Goal: Contribute content: Add original content to the website for others to see

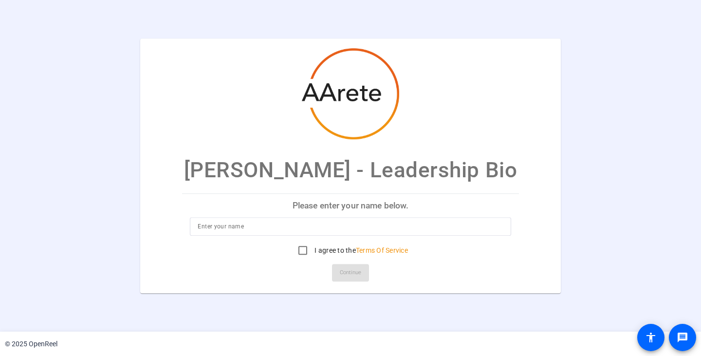
click at [256, 228] on input at bounding box center [350, 226] width 305 height 12
type input "[PERSON_NAME]"
click at [301, 251] on input "I agree to the Terms Of Service" at bounding box center [302, 249] width 19 height 19
checkbox input "true"
click at [352, 276] on span "Continue" at bounding box center [350, 272] width 21 height 15
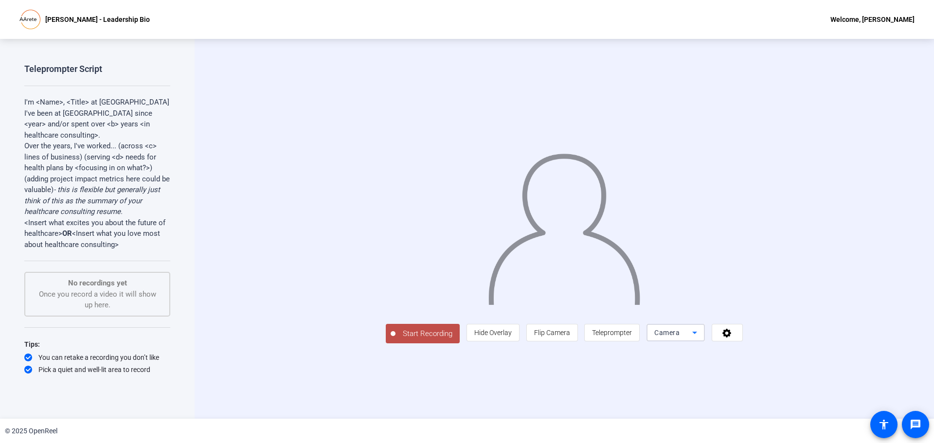
click at [700, 339] on icon at bounding box center [695, 333] width 12 height 12
click at [700, 355] on div at bounding box center [467, 221] width 934 height 443
click at [37, 100] on p "I'm <Name>, <Title> at [GEOGRAPHIC_DATA]" at bounding box center [97, 102] width 146 height 11
click at [77, 103] on p "I'm <Name>, <Title> at [GEOGRAPHIC_DATA]" at bounding box center [97, 102] width 146 height 11
drag, startPoint x: 36, startPoint y: 102, endPoint x: 62, endPoint y: 105, distance: 26.9
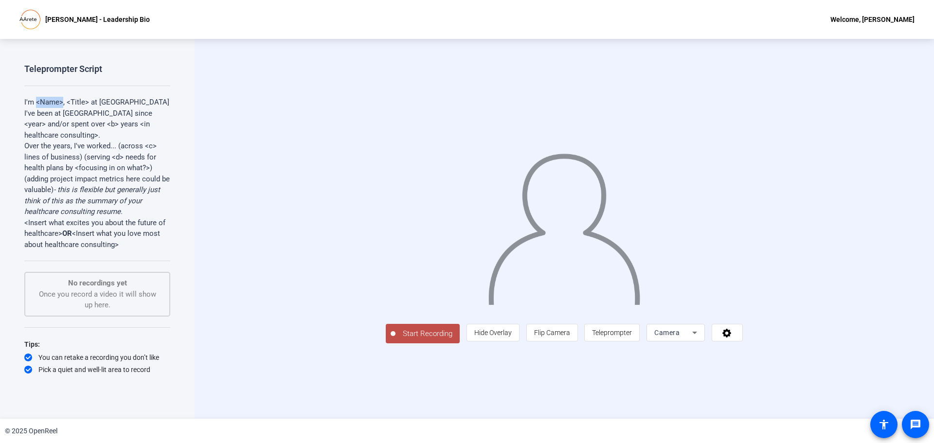
click at [62, 105] on p "I'm <Name>, <Title> at [GEOGRAPHIC_DATA]" at bounding box center [97, 102] width 146 height 11
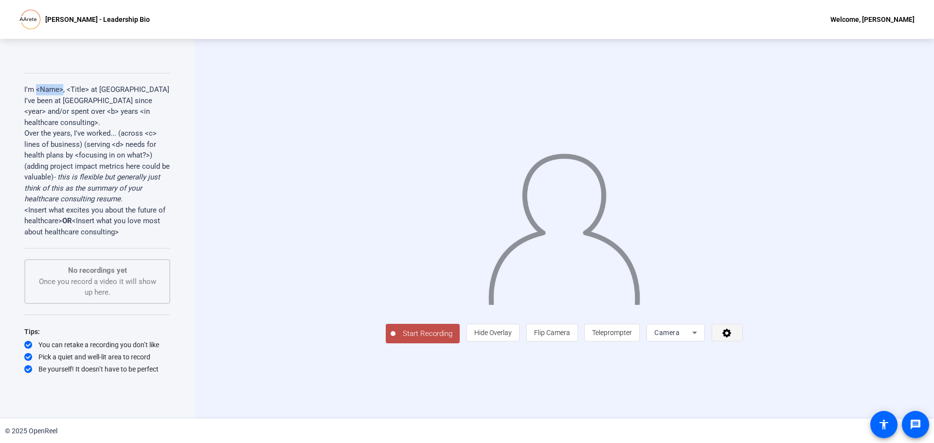
click at [700, 338] on icon at bounding box center [727, 333] width 11 height 10
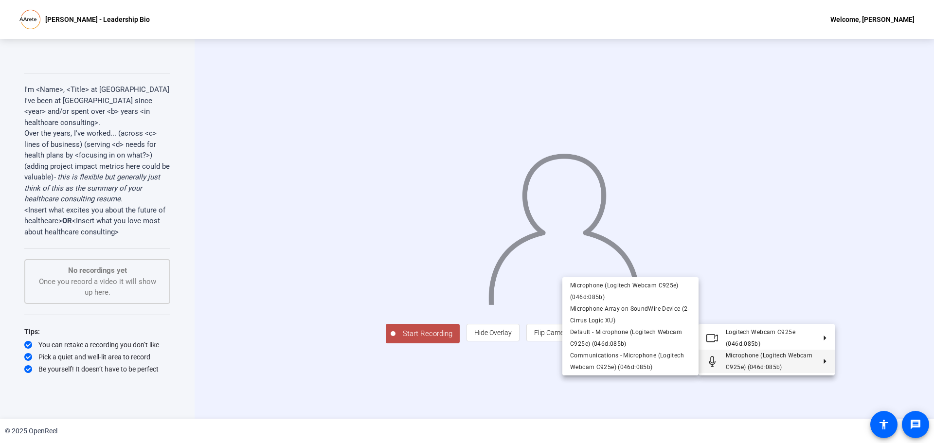
click at [489, 355] on div at bounding box center [467, 221] width 934 height 443
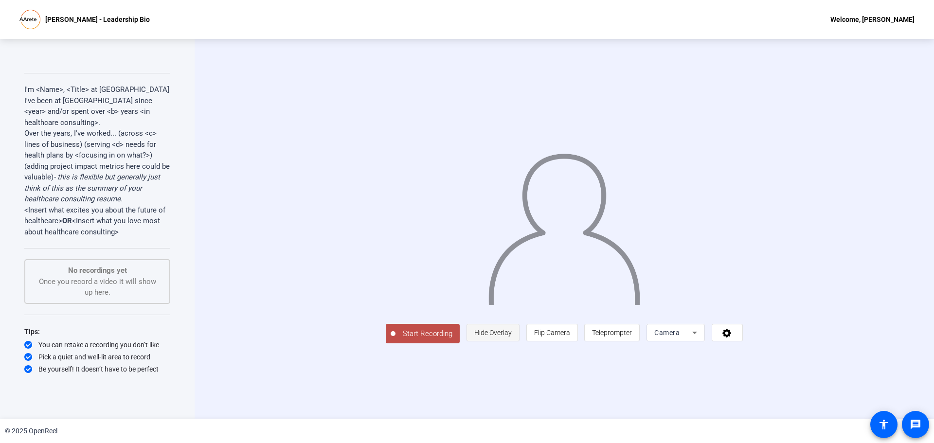
click at [512, 337] on span "Hide Overlay" at bounding box center [492, 333] width 37 height 8
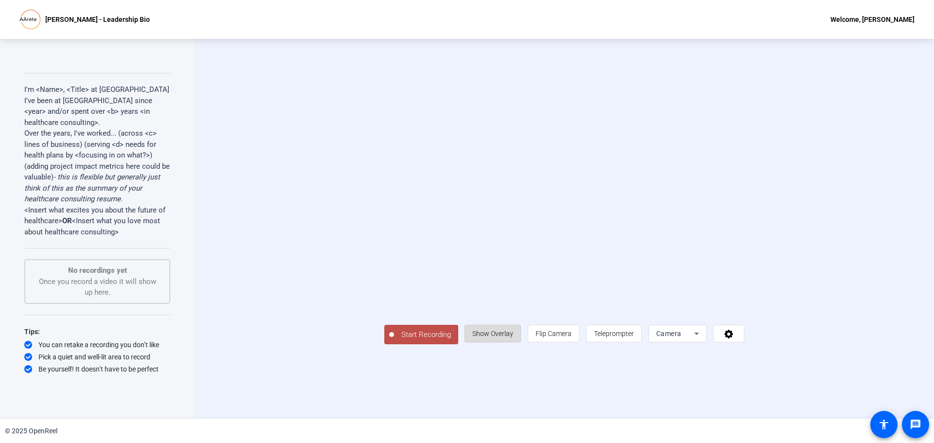
click at [513, 338] on span "Show Overlay" at bounding box center [492, 334] width 41 height 8
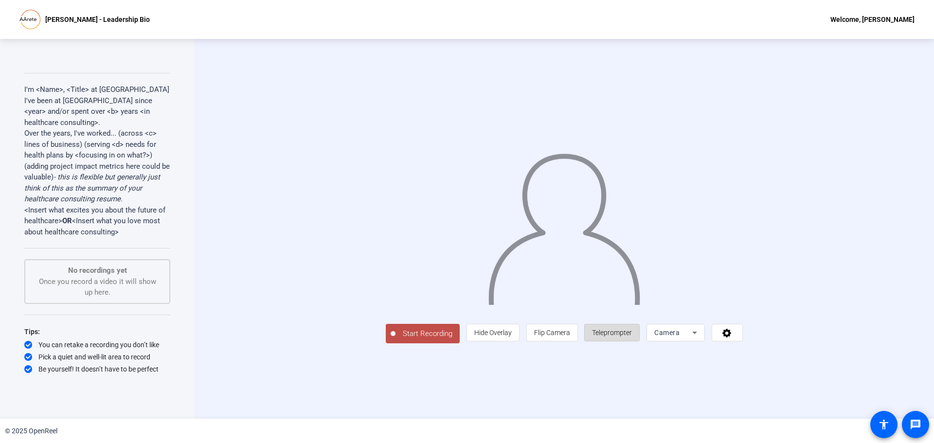
click at [632, 342] on span "Teleprompter" at bounding box center [612, 333] width 40 height 18
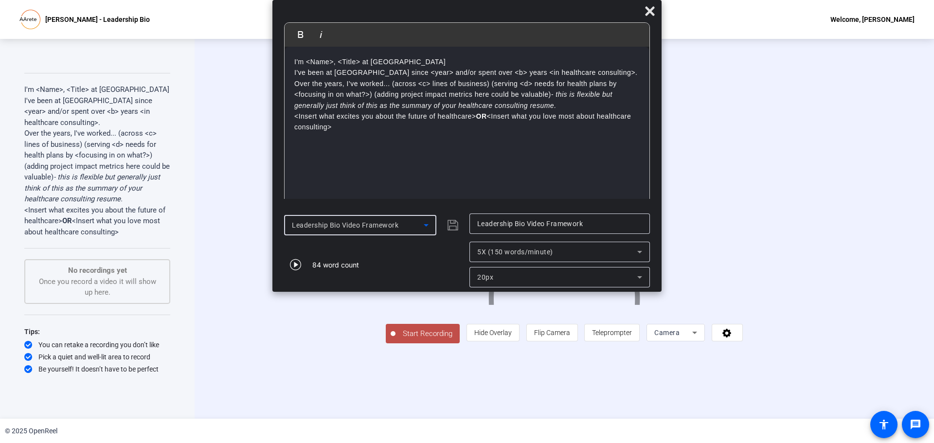
click at [425, 225] on icon at bounding box center [426, 225] width 5 height 2
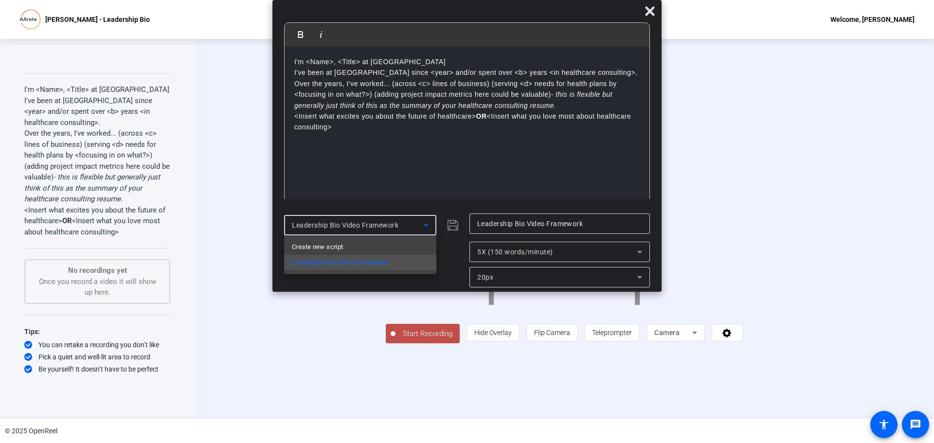
click at [425, 225] on div at bounding box center [467, 221] width 934 height 443
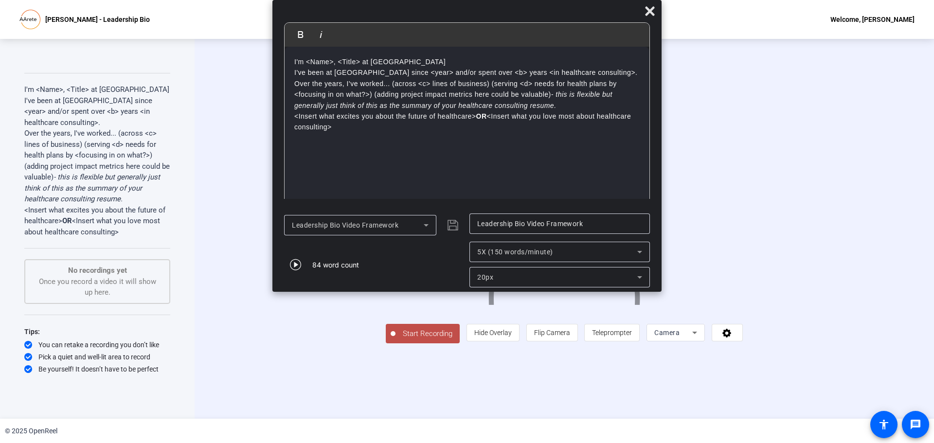
click at [320, 71] on p "I've been at [GEOGRAPHIC_DATA] since <year> and/or spent over <b> years <in hea…" at bounding box center [466, 72] width 345 height 11
click at [621, 161] on div "I'm <Name>, <Title> at [GEOGRAPHIC_DATA] I've been at [GEOGRAPHIC_DATA] since <…" at bounding box center [467, 127] width 365 height 161
drag, startPoint x: 294, startPoint y: 59, endPoint x: 342, endPoint y: 142, distance: 95.2
click at [342, 142] on div "I'm <Name>, <Title> at [GEOGRAPHIC_DATA] I've been at [GEOGRAPHIC_DATA] since <…" at bounding box center [467, 127] width 365 height 161
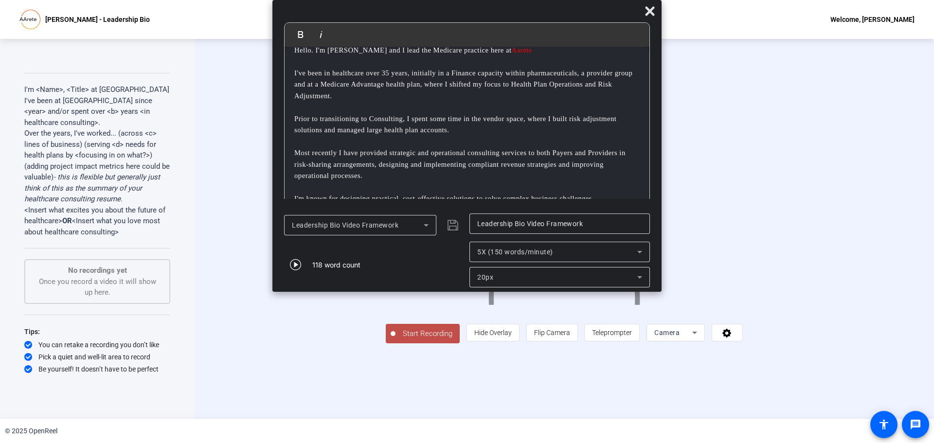
scroll to position [11, 0]
click at [650, 113] on mat-dialog-content "Bold Italic Hello. I'm [PERSON_NAME] and I lead the Medicare practice here at A…" at bounding box center [466, 115] width 389 height 186
click at [295, 264] on icon "button" at bounding box center [295, 264] width 11 height 11
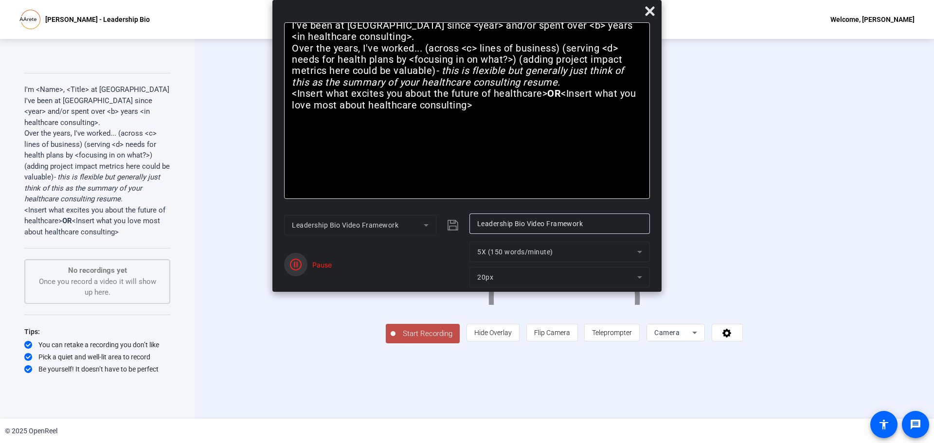
click at [295, 264] on icon "button" at bounding box center [296, 265] width 12 height 12
click at [462, 43] on p "I've been at [GEOGRAPHIC_DATA] since <year> and/or spent over <b> years <in hea…" at bounding box center [467, 31] width 350 height 23
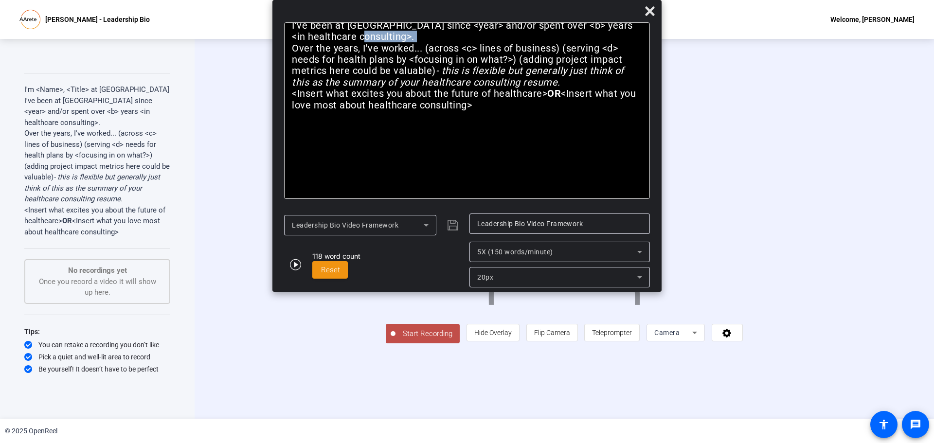
click at [462, 43] on p "I've been at [GEOGRAPHIC_DATA] since <year> and/or spent over <b> years <in hea…" at bounding box center [467, 31] width 350 height 23
click at [377, 223] on span "Leadership Bio Video Framework" at bounding box center [345, 225] width 107 height 8
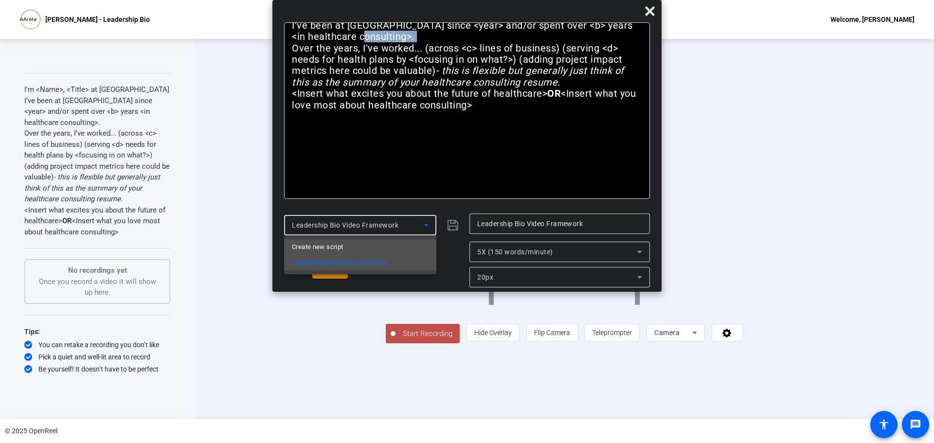
click at [347, 245] on mat-option "Create new script" at bounding box center [360, 247] width 152 height 16
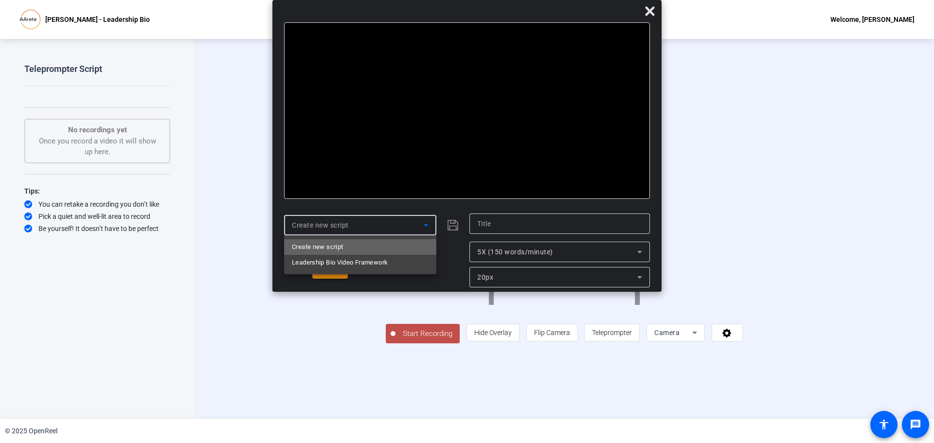
scroll to position [0, 0]
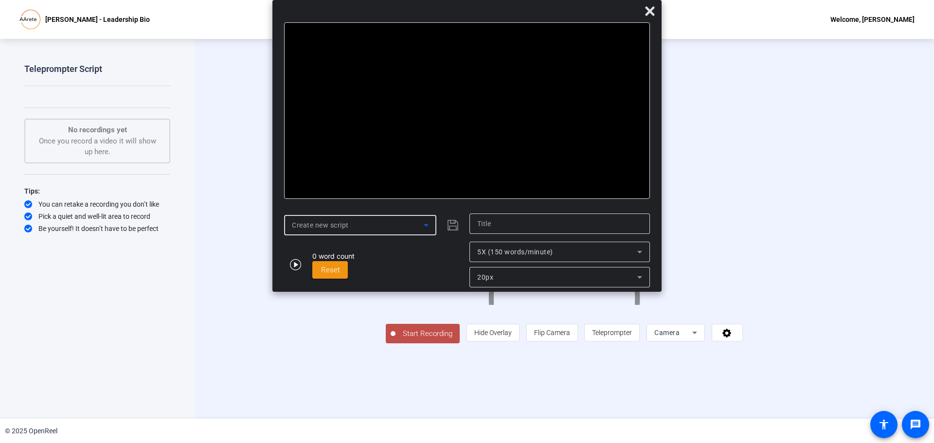
click at [314, 31] on div at bounding box center [467, 110] width 366 height 177
click at [312, 37] on div at bounding box center [467, 110] width 366 height 177
drag, startPoint x: 312, startPoint y: 37, endPoint x: 280, endPoint y: 248, distance: 213.0
click at [279, 248] on mat-dialog-actions "Create new script 0 word count Reset 5X (150 words/minute) 20px" at bounding box center [466, 250] width 389 height 83
click at [330, 273] on span "Reset" at bounding box center [330, 270] width 19 height 9
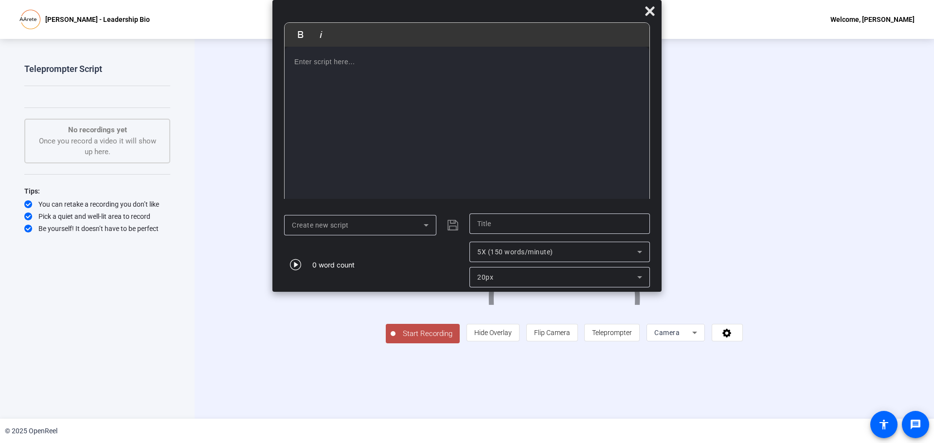
click at [291, 60] on div at bounding box center [467, 127] width 365 height 161
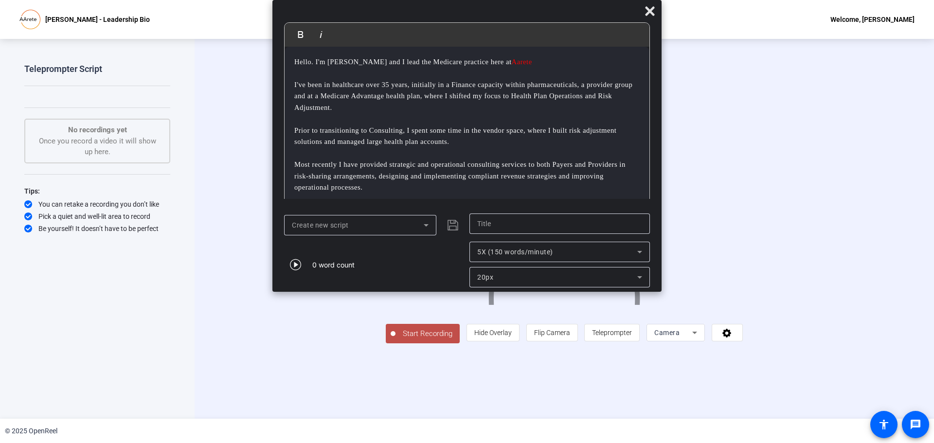
scroll to position [30, 0]
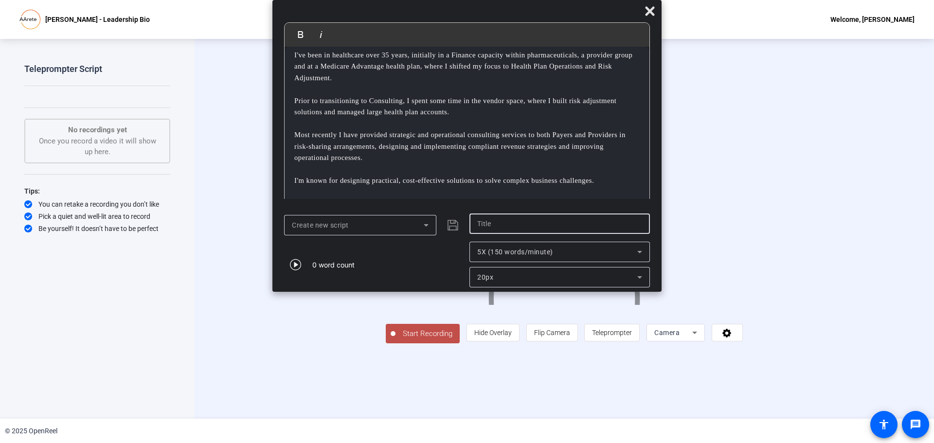
click at [482, 223] on input "text" at bounding box center [559, 224] width 165 height 12
type input "Managing Cirector"
click at [413, 186] on p "I'm known for designing practical, cost-effective solutions to solve complex bu…" at bounding box center [466, 180] width 345 height 11
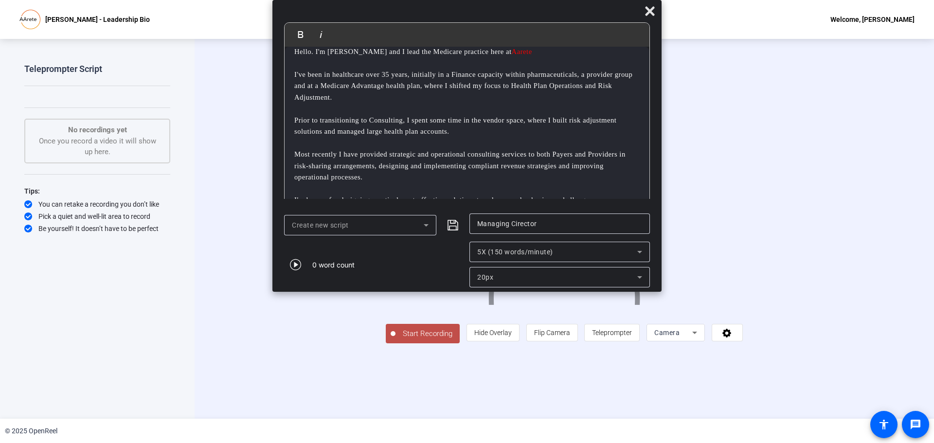
scroll to position [0, 0]
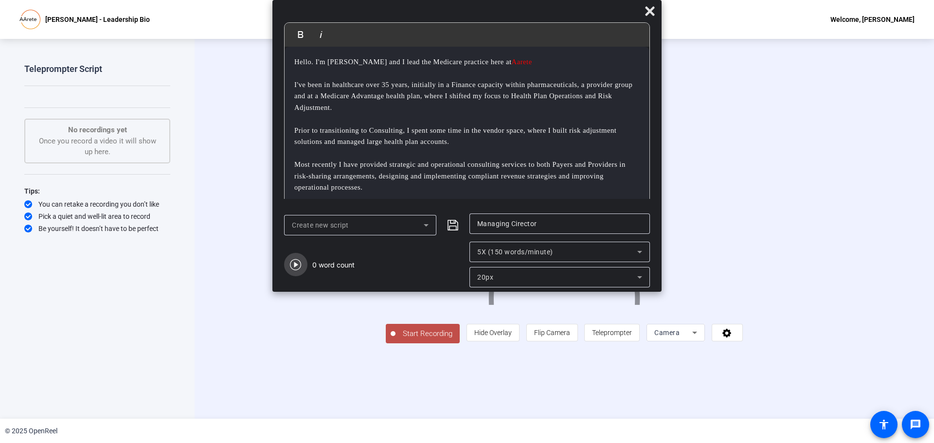
click at [296, 266] on icon "button" at bounding box center [295, 264] width 11 height 11
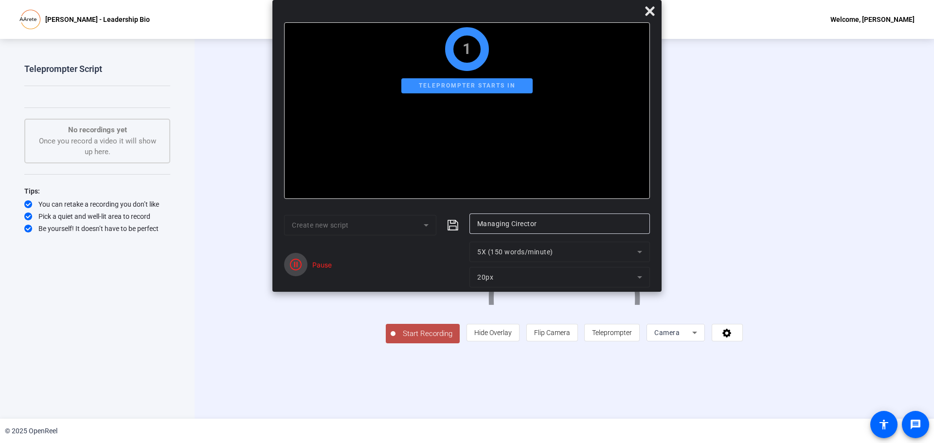
click at [294, 267] on icon "button" at bounding box center [296, 265] width 12 height 12
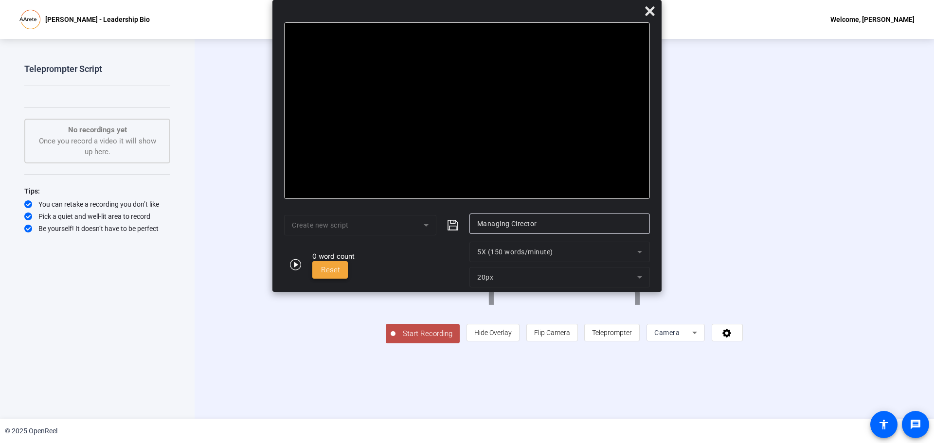
click at [338, 276] on span at bounding box center [330, 269] width 36 height 23
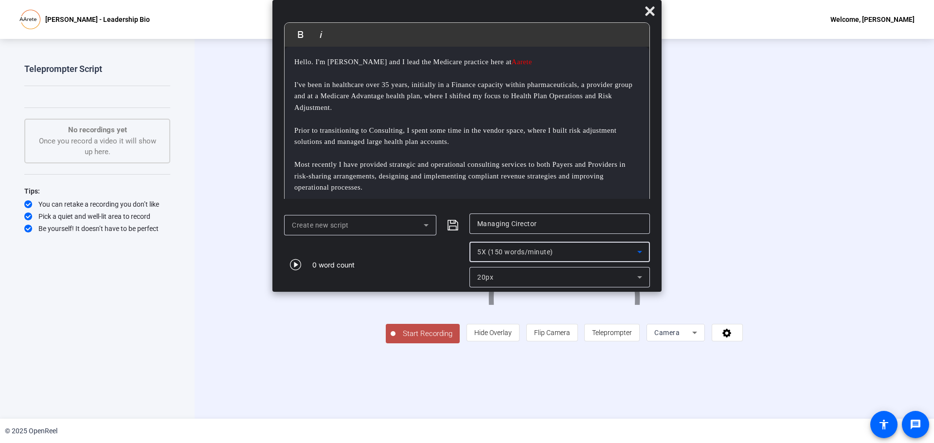
click at [640, 252] on icon at bounding box center [639, 252] width 5 height 2
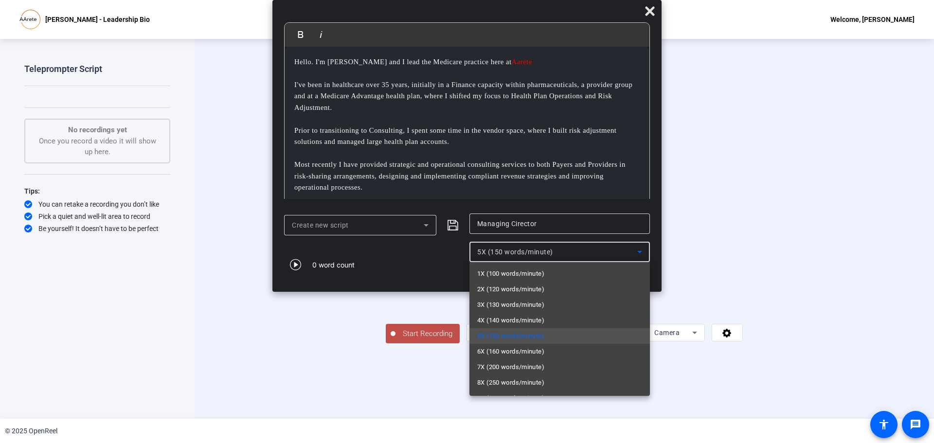
click at [640, 253] on div at bounding box center [467, 221] width 934 height 443
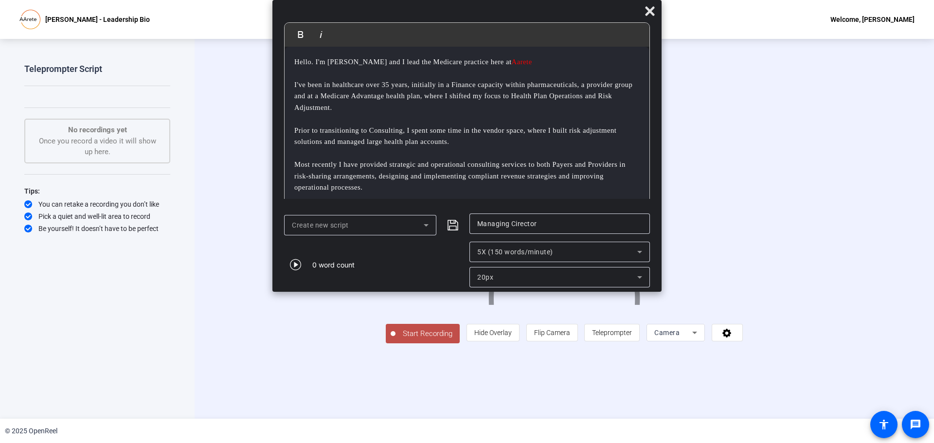
click at [640, 253] on icon at bounding box center [639, 252] width 5 height 2
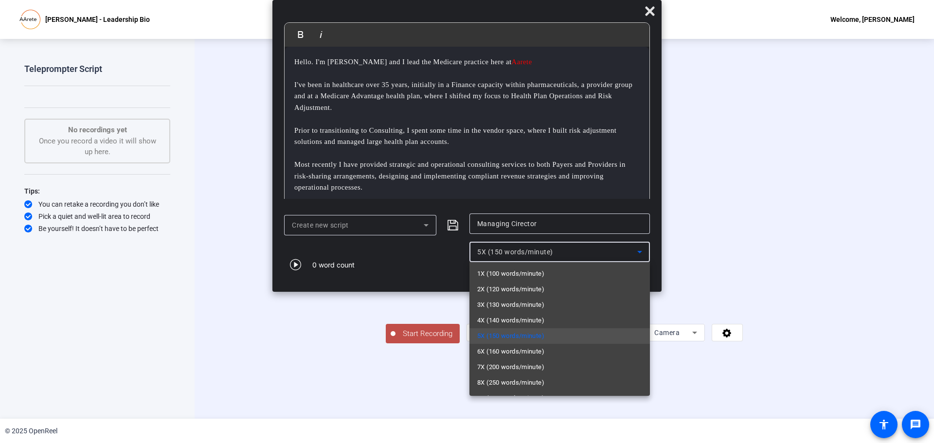
click at [640, 253] on div at bounding box center [467, 221] width 934 height 443
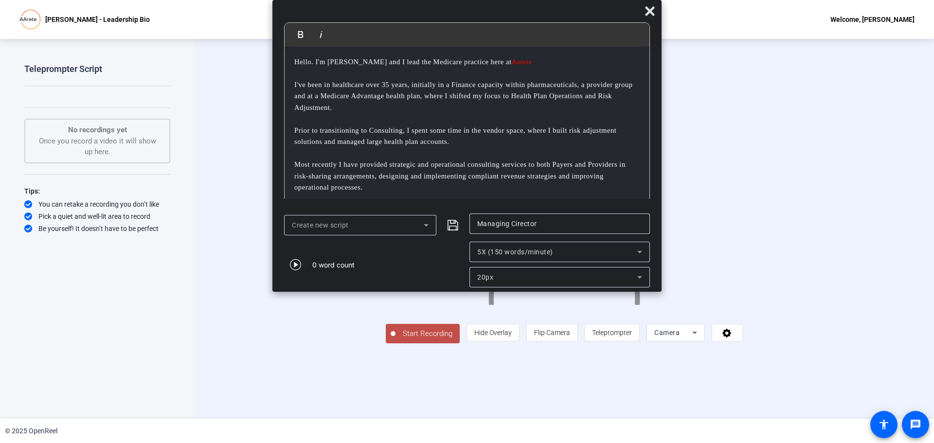
click at [602, 275] on div "20px" at bounding box center [557, 278] width 160 height 12
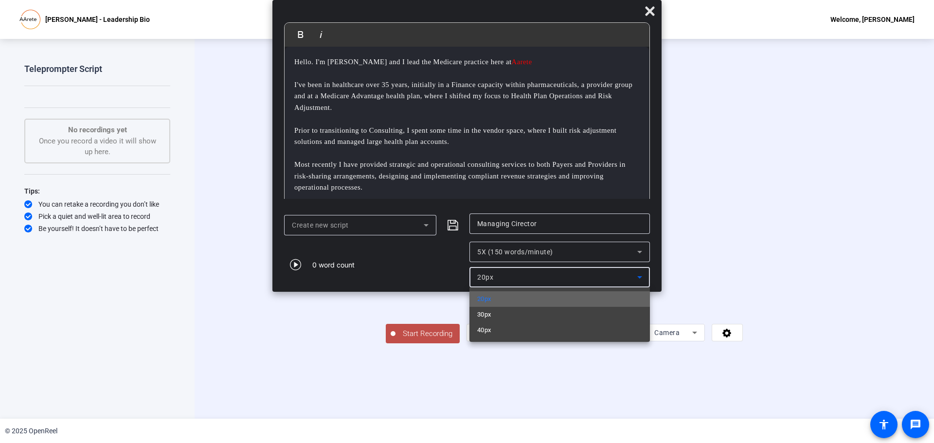
click at [603, 297] on mat-option "20px" at bounding box center [560, 299] width 181 height 16
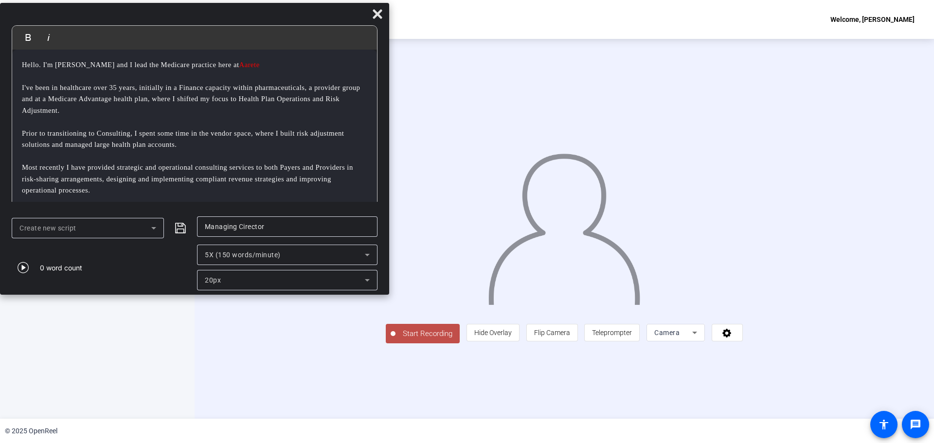
drag, startPoint x: 531, startPoint y: 14, endPoint x: 253, endPoint y: 17, distance: 277.8
click at [253, 17] on div at bounding box center [194, 16] width 389 height 17
click at [570, 342] on span "Flip Camera" at bounding box center [552, 333] width 36 height 18
click at [632, 337] on span "Teleprompter" at bounding box center [612, 333] width 40 height 8
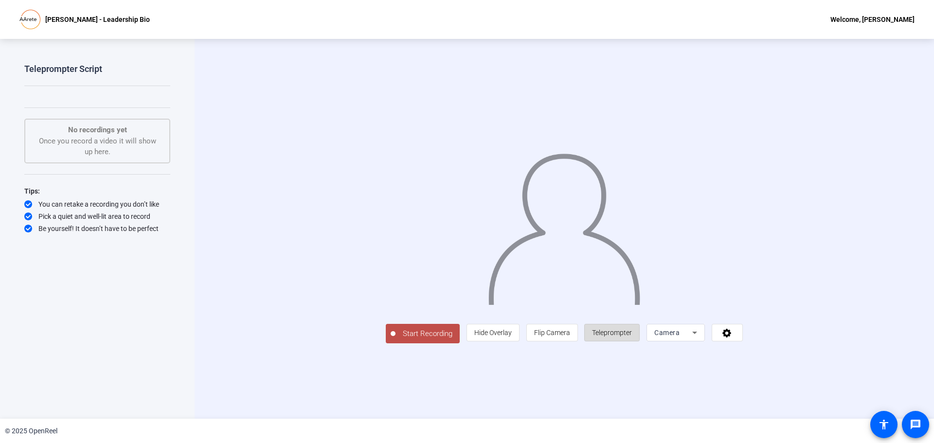
click at [632, 337] on span "Teleprompter" at bounding box center [612, 333] width 40 height 8
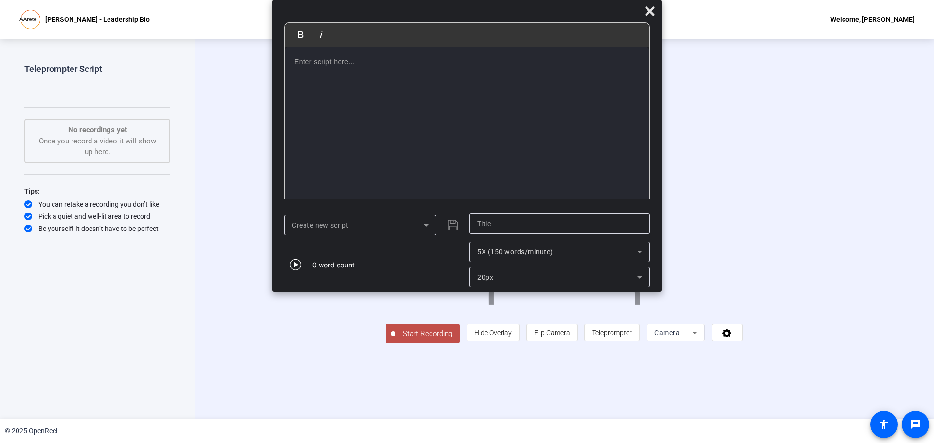
click at [344, 62] on p at bounding box center [466, 61] width 345 height 11
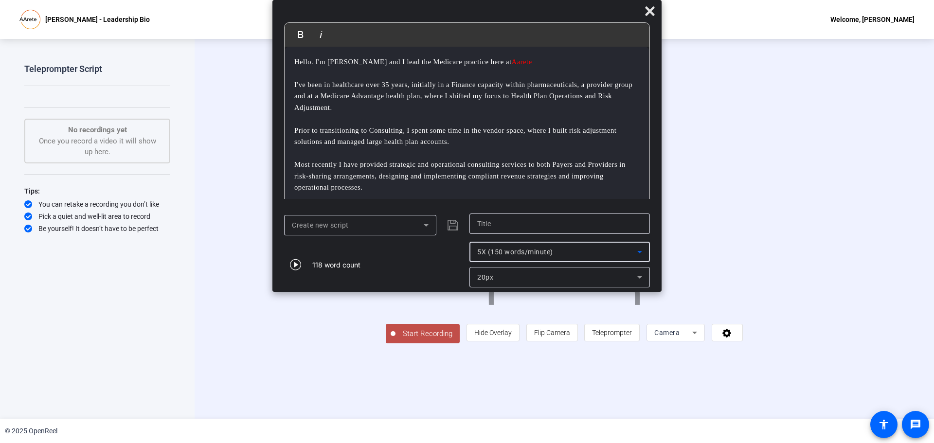
click at [637, 252] on icon at bounding box center [640, 252] width 12 height 12
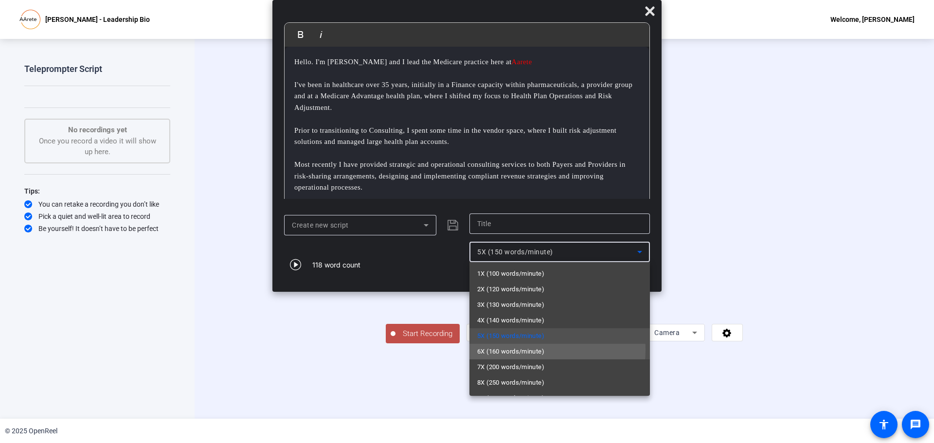
click at [504, 349] on span "6X (160 words/minute)" at bounding box center [510, 352] width 67 height 12
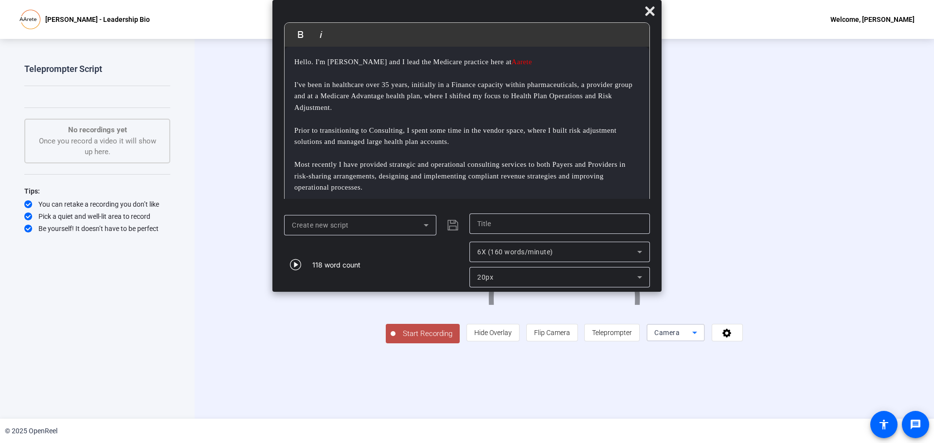
click at [697, 334] on icon at bounding box center [694, 333] width 5 height 2
click at [700, 327] on span "Camera" at bounding box center [754, 327] width 22 height 12
click at [700, 338] on icon at bounding box center [727, 333] width 9 height 9
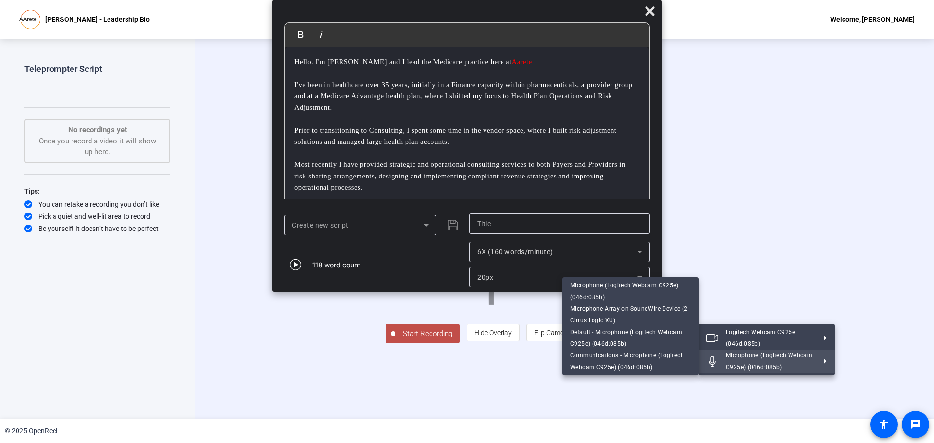
click at [700, 355] on div at bounding box center [467, 221] width 934 height 443
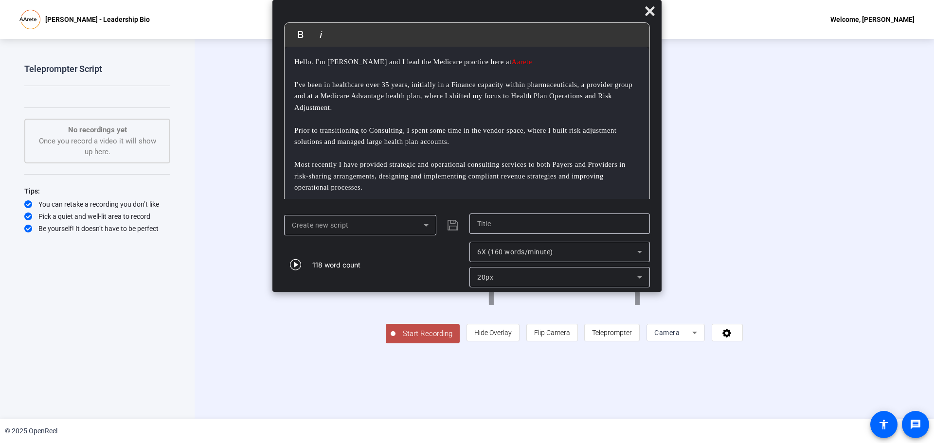
click at [454, 14] on div at bounding box center [466, 13] width 389 height 17
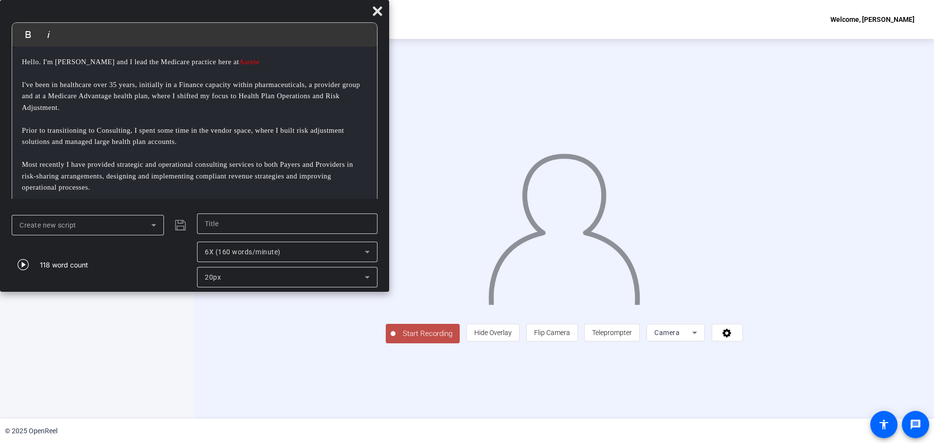
drag, startPoint x: 488, startPoint y: 15, endPoint x: 206, endPoint y: -5, distance: 281.9
click at [206, 0] on html "Accessibility Screen-Reader Guide, Feedback, and Issue Reporting | New window […" at bounding box center [467, 221] width 934 height 443
click at [700, 339] on icon at bounding box center [695, 333] width 12 height 12
click at [700, 355] on span "Screen And Camera" at bounding box center [768, 366] width 51 height 12
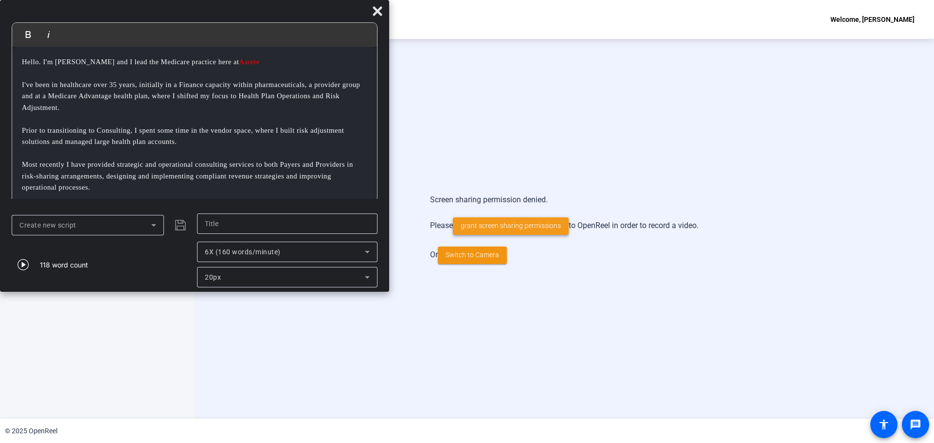
click at [524, 229] on span "grant screen sharing permissions" at bounding box center [511, 226] width 100 height 10
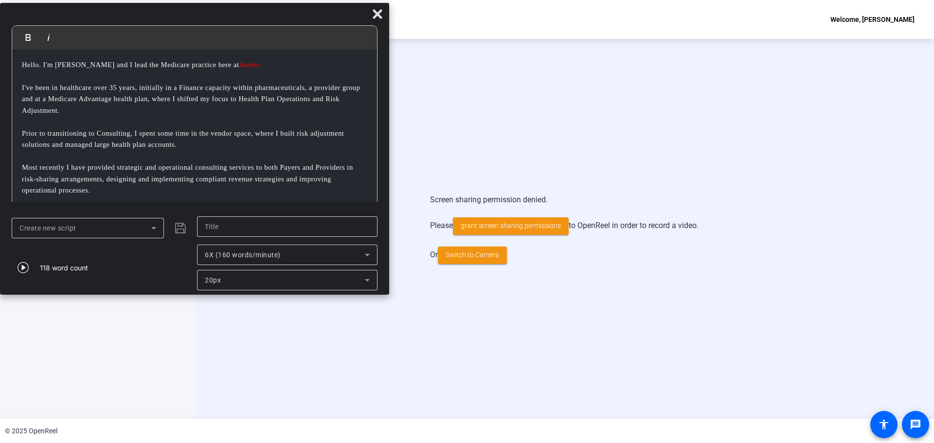
drag, startPoint x: 311, startPoint y: 8, endPoint x: 305, endPoint y: 6, distance: 7.1
click at [305, 8] on div at bounding box center [194, 16] width 389 height 17
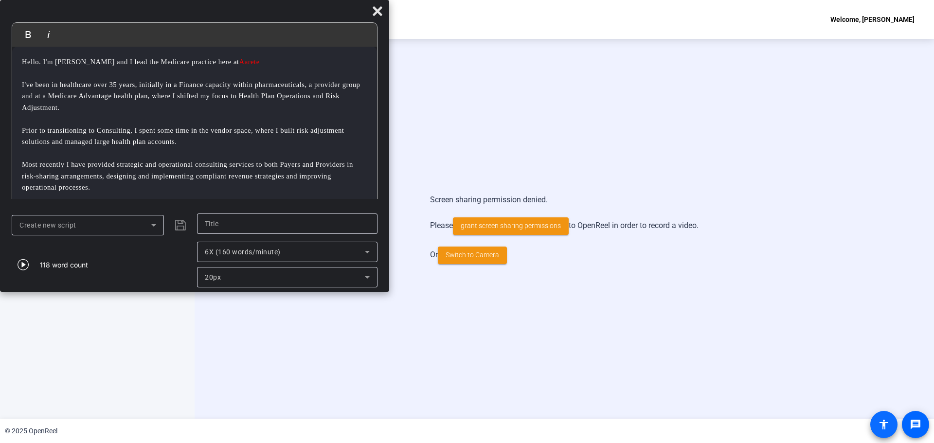
click at [700, 355] on mat-icon "accessibility" at bounding box center [884, 425] width 12 height 12
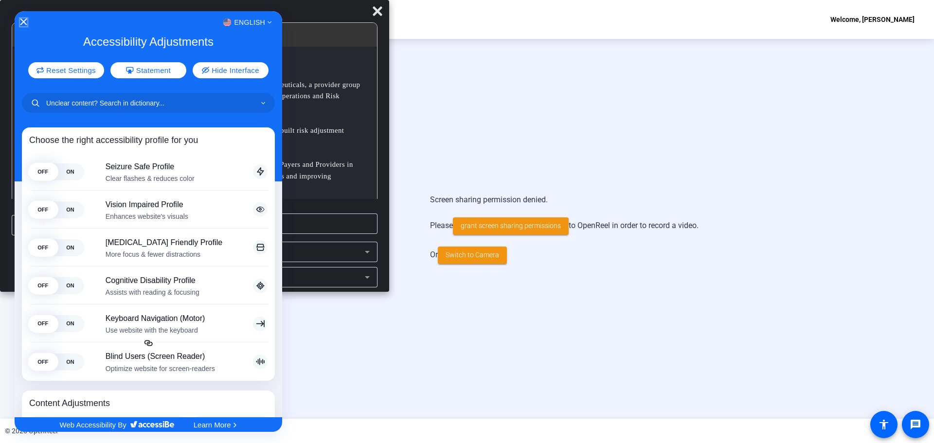
click at [23, 20] on icon "Close Accessibility Interface" at bounding box center [23, 21] width 7 height 7
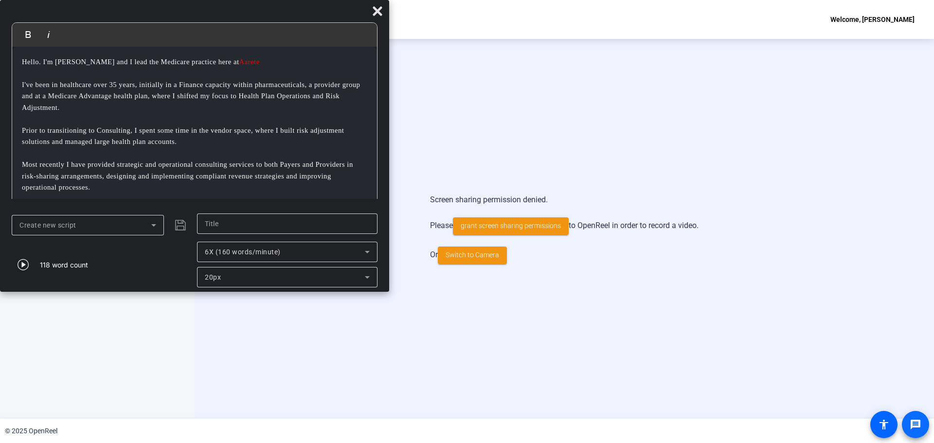
click at [700, 355] on mat-icon "message" at bounding box center [916, 425] width 12 height 12
click at [482, 253] on span "Switch to Camera" at bounding box center [473, 255] width 54 height 10
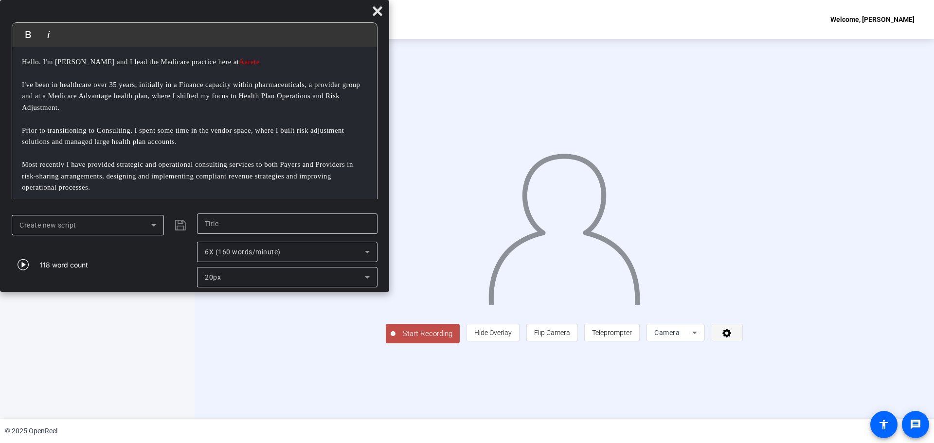
click at [700, 338] on icon at bounding box center [727, 333] width 9 height 9
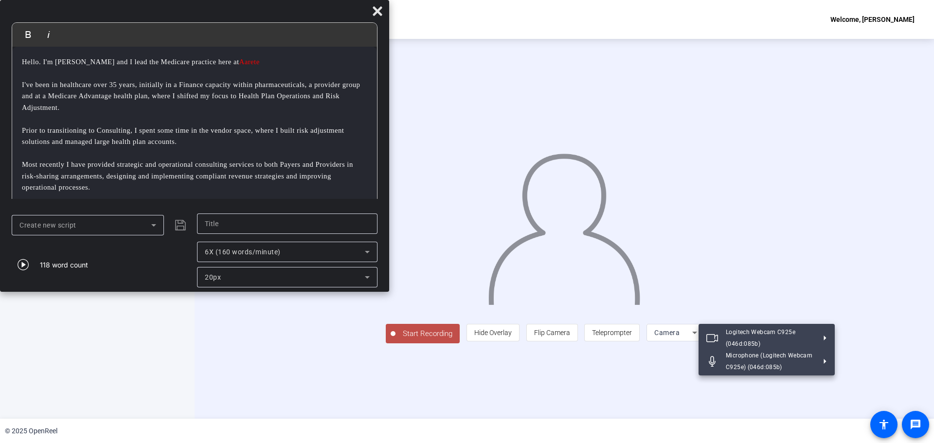
click at [700, 355] on div at bounding box center [467, 221] width 934 height 443
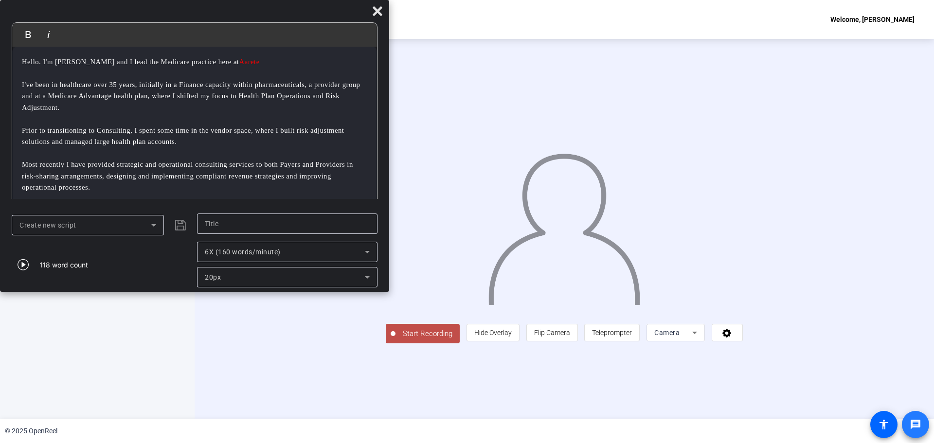
click at [700, 355] on mat-icon "message" at bounding box center [916, 425] width 12 height 12
click at [367, 253] on icon at bounding box center [367, 252] width 5 height 2
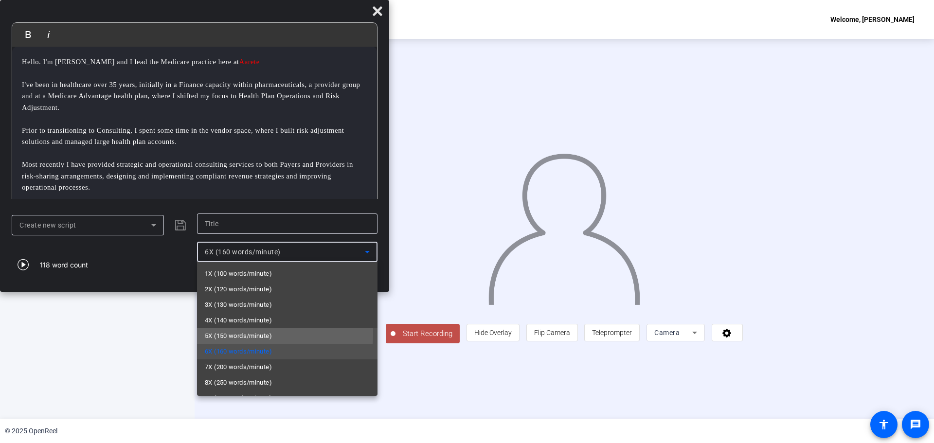
click at [244, 333] on span "5X (150 words/minute)" at bounding box center [238, 336] width 67 height 12
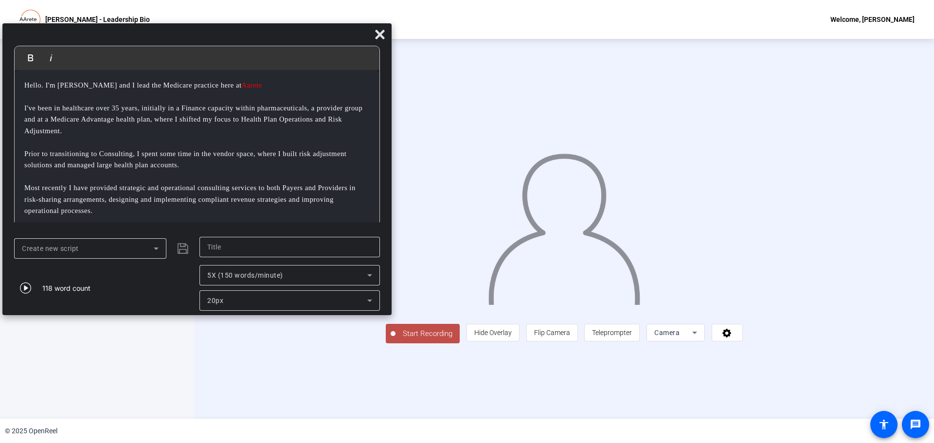
drag, startPoint x: 228, startPoint y: 11, endPoint x: 231, endPoint y: 35, distance: 23.5
click at [231, 35] on div at bounding box center [196, 36] width 389 height 17
click at [700, 355] on mat-icon "message" at bounding box center [916, 425] width 12 height 12
click at [697, 334] on icon at bounding box center [694, 333] width 5 height 2
click at [700, 355] on div at bounding box center [467, 221] width 934 height 443
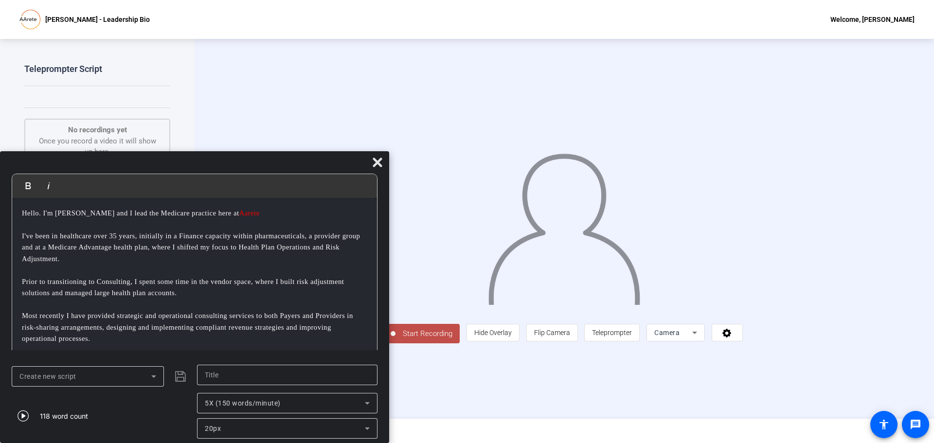
drag, startPoint x: 292, startPoint y: 31, endPoint x: 257, endPoint y: 162, distance: 135.4
click at [257, 162] on div at bounding box center [194, 164] width 389 height 17
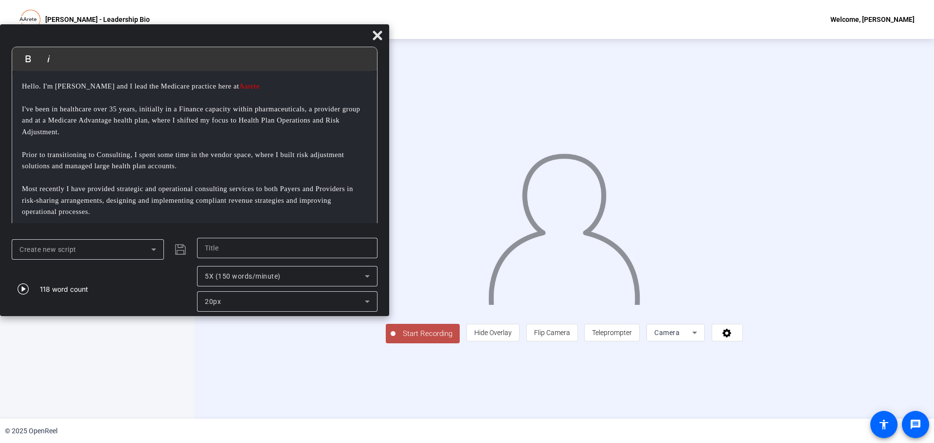
drag, startPoint x: 256, startPoint y: 164, endPoint x: 229, endPoint y: 37, distance: 130.4
click at [229, 37] on div at bounding box center [194, 37] width 389 height 17
click at [224, 35] on div at bounding box center [194, 37] width 389 height 17
